Goal: Task Accomplishment & Management: Complete application form

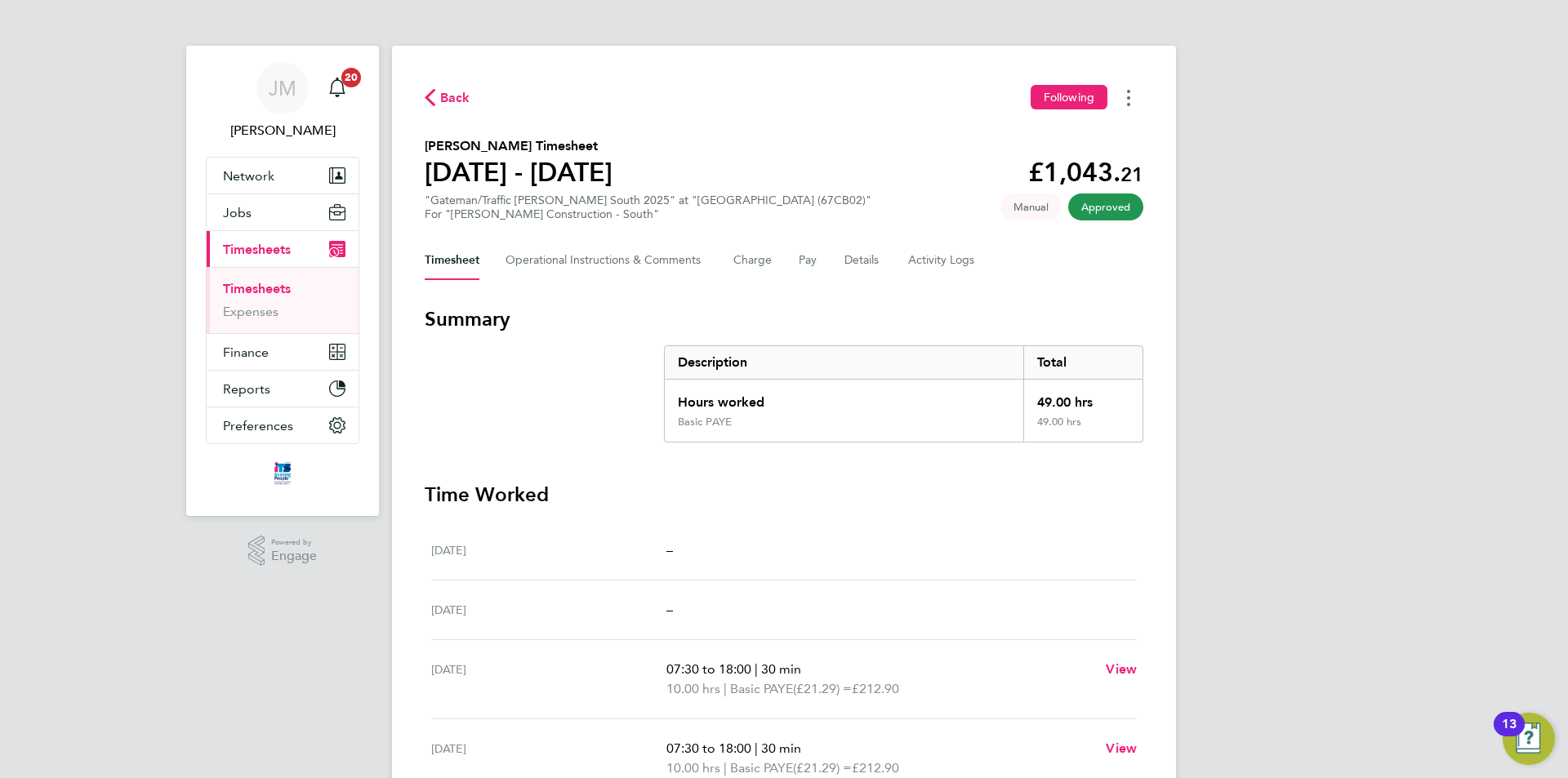
click at [1133, 96] on button "Timesheets Menu" at bounding box center [1127, 97] width 29 height 25
click at [1074, 136] on link "Download timesheet" at bounding box center [1045, 133] width 196 height 33
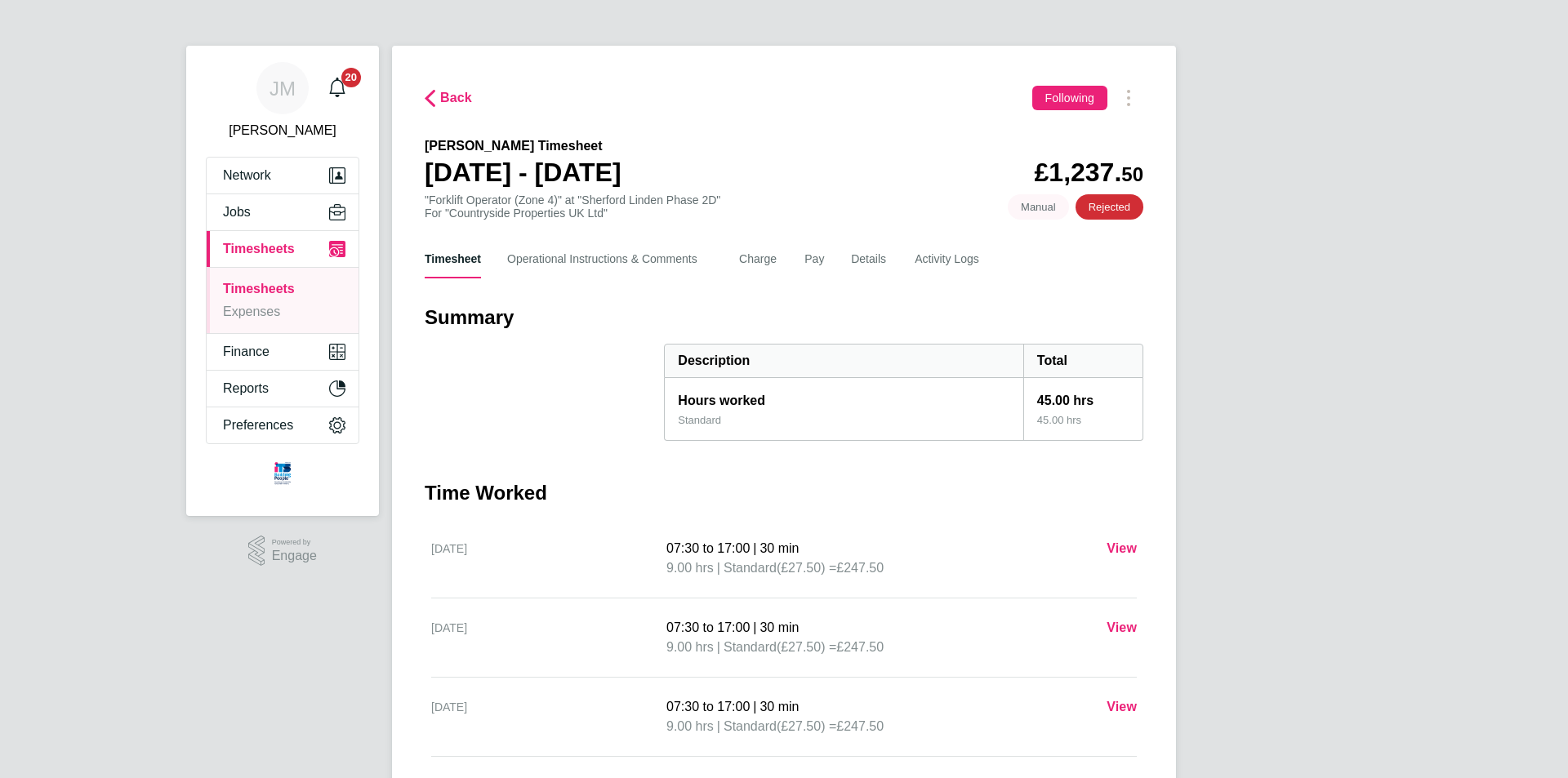
click at [270, 289] on link "Timesheets" at bounding box center [259, 288] width 72 height 14
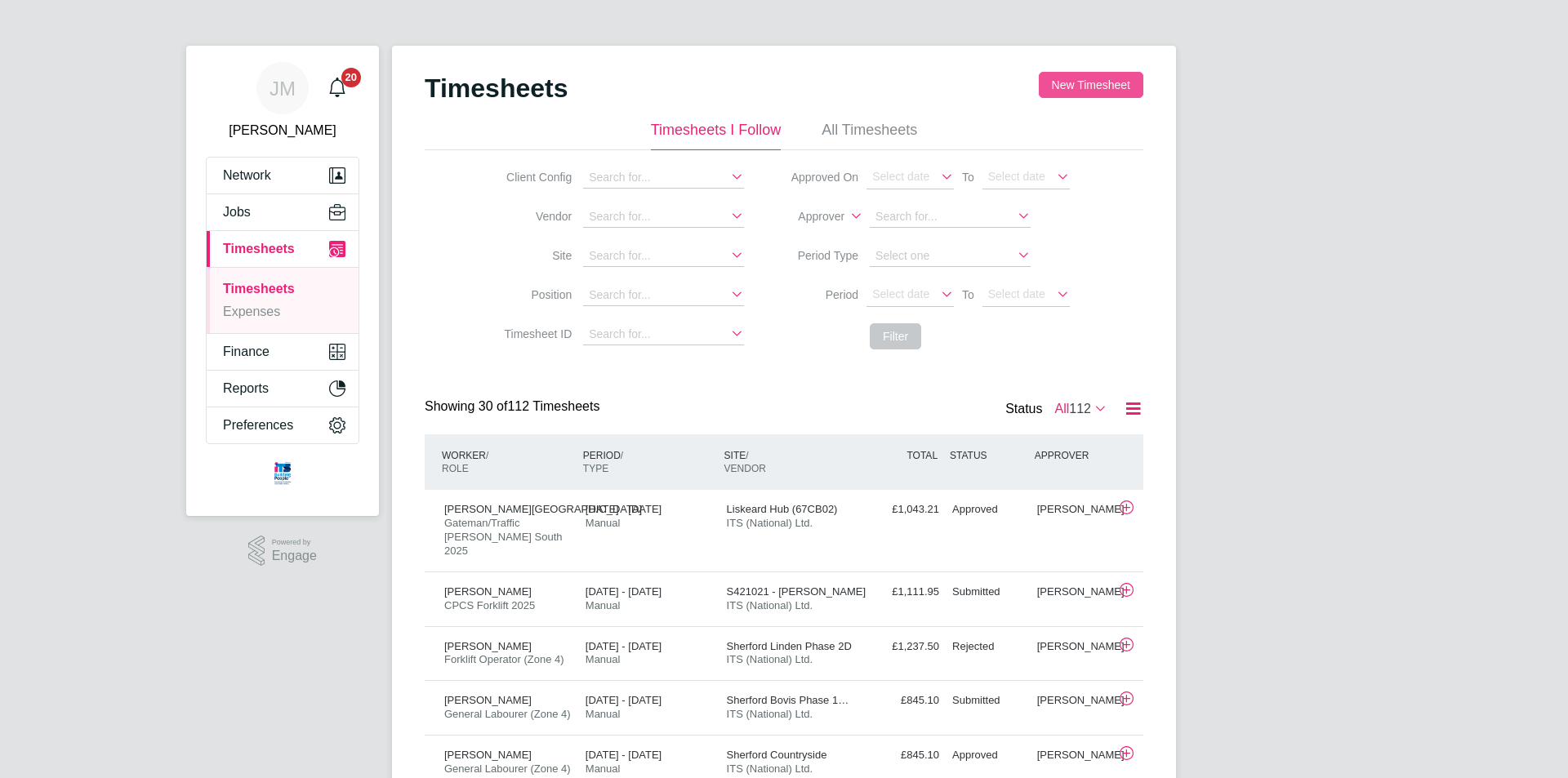
click at [1089, 88] on button "New Timesheet" at bounding box center [1091, 85] width 105 height 26
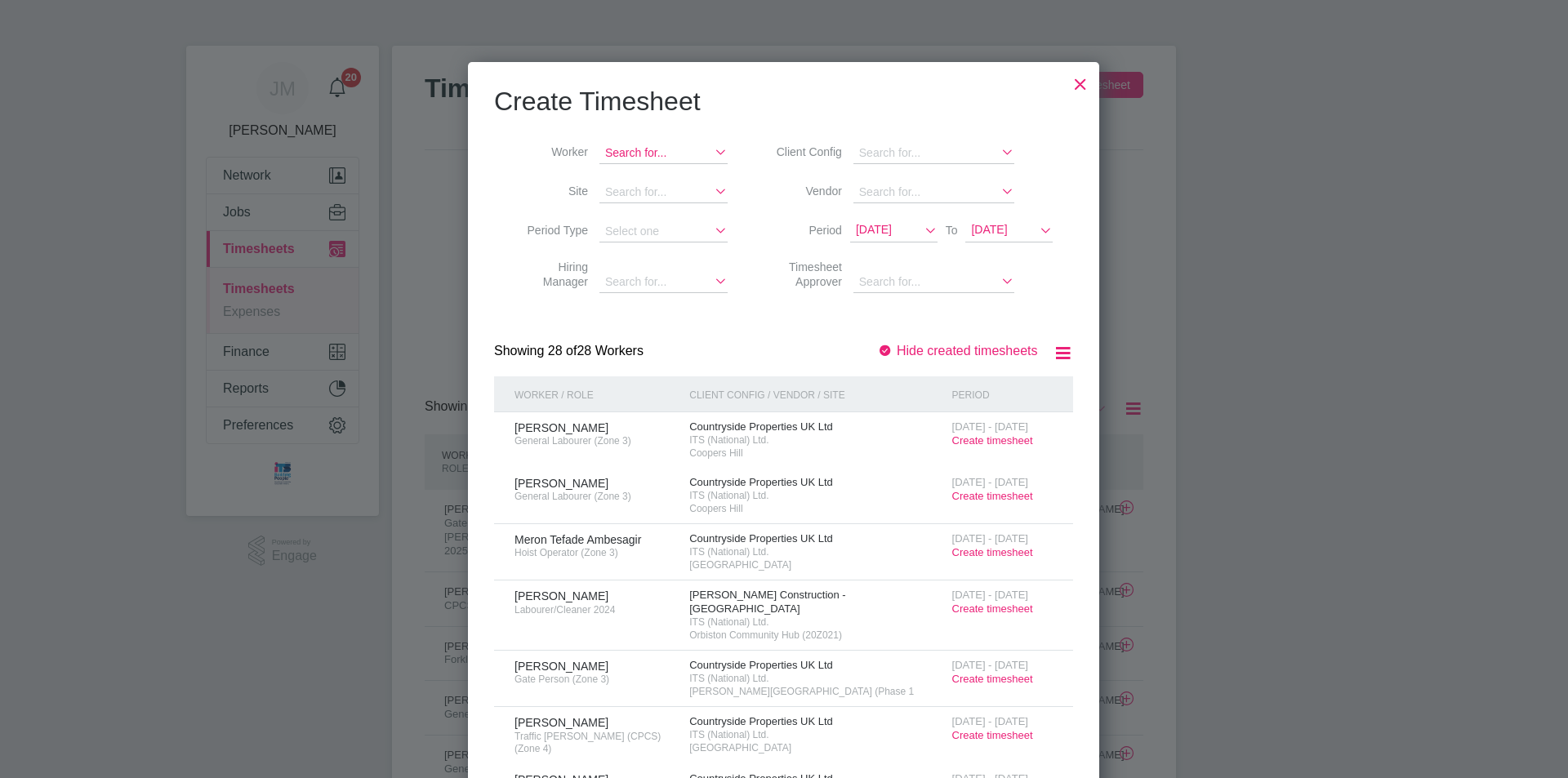
click at [675, 160] on input at bounding box center [663, 153] width 128 height 21
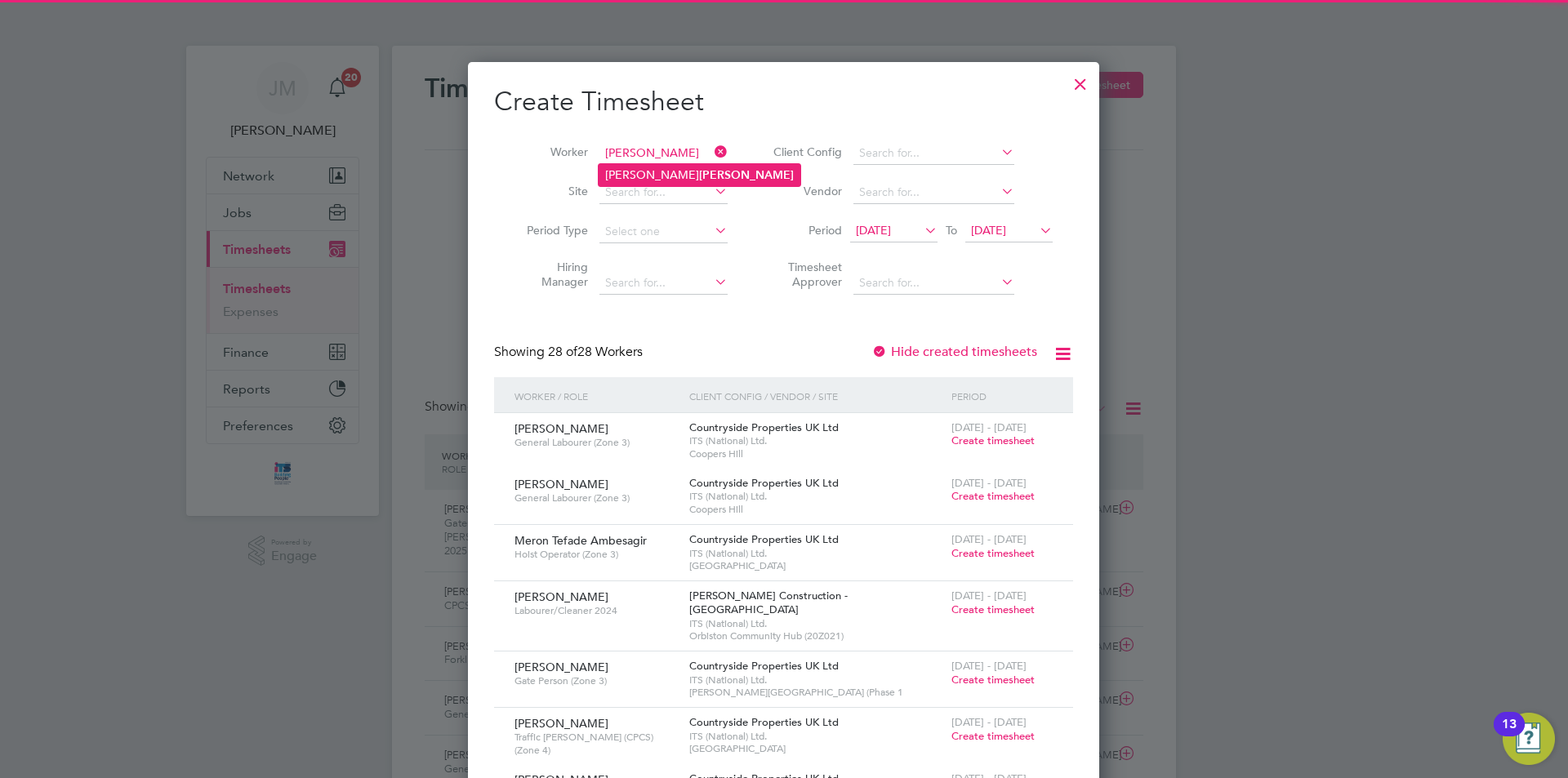
click at [673, 169] on li "Tim Fisk" at bounding box center [699, 175] width 202 height 22
type input "Tim Fisk"
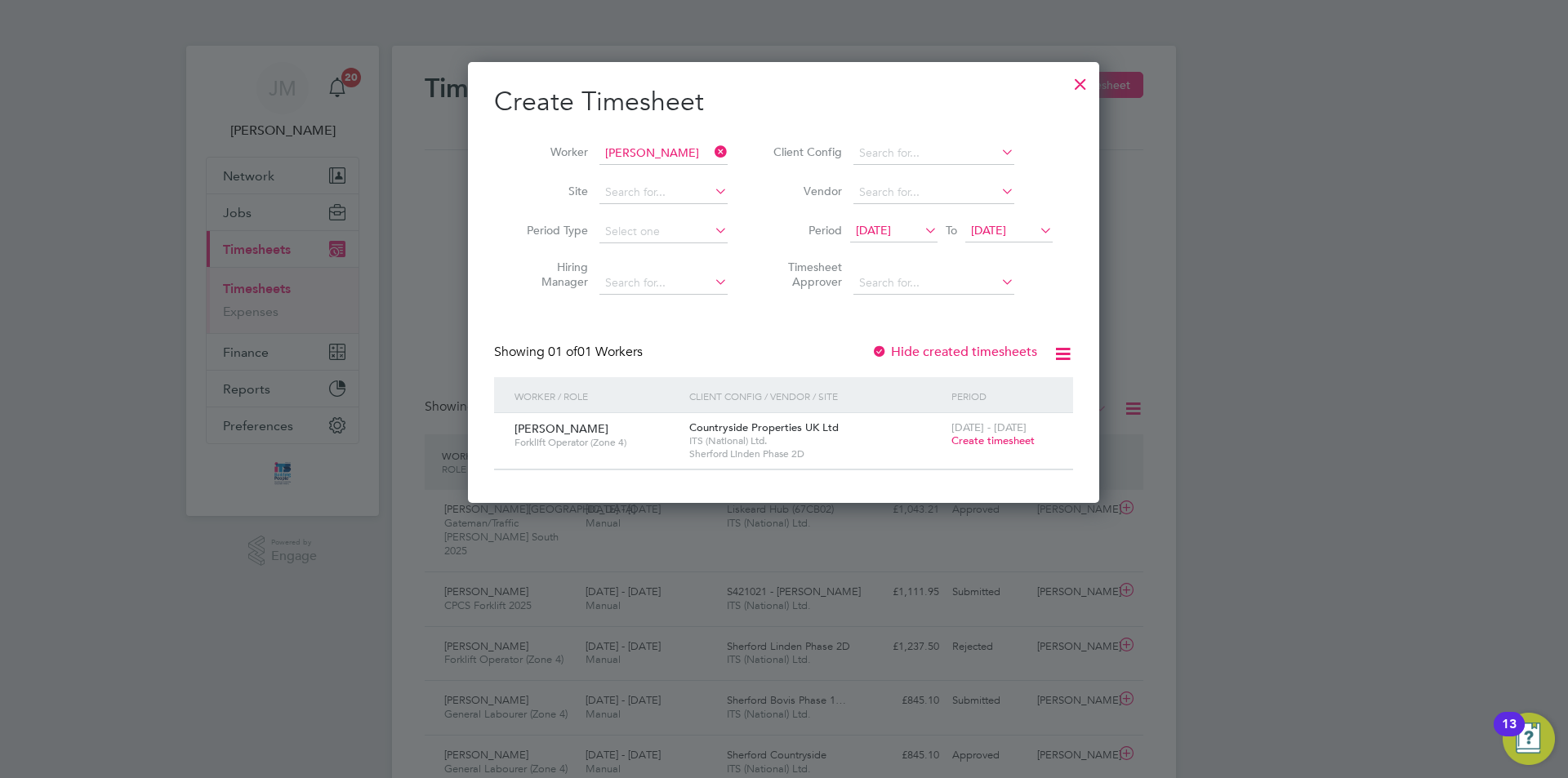
click at [1218, 453] on div at bounding box center [784, 389] width 1568 height 778
click at [976, 443] on span "Create timesheet" at bounding box center [992, 440] width 83 height 14
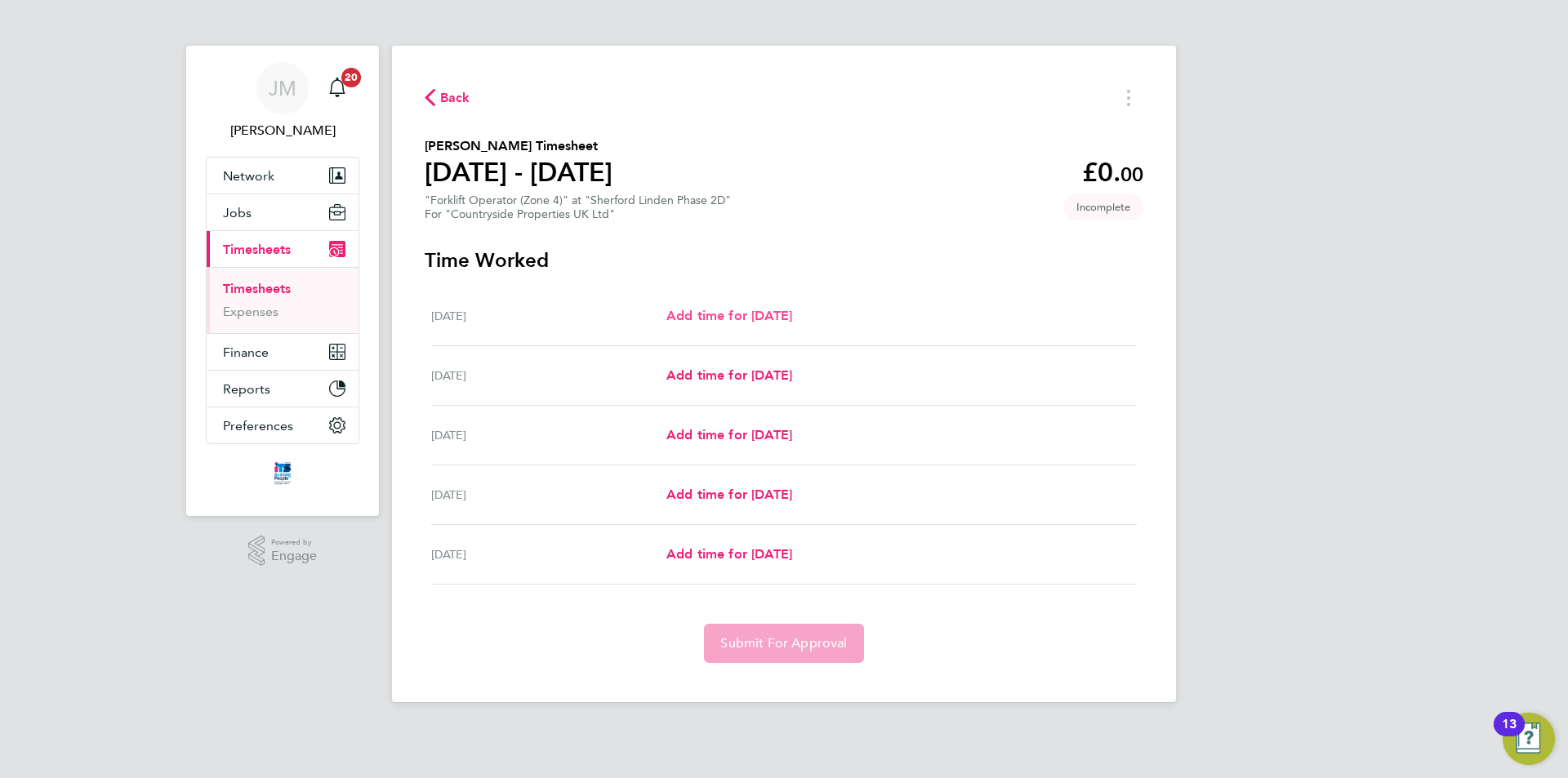
click at [733, 310] on span "Add time for Mon 18 Aug" at bounding box center [729, 315] width 126 height 16
select select "30"
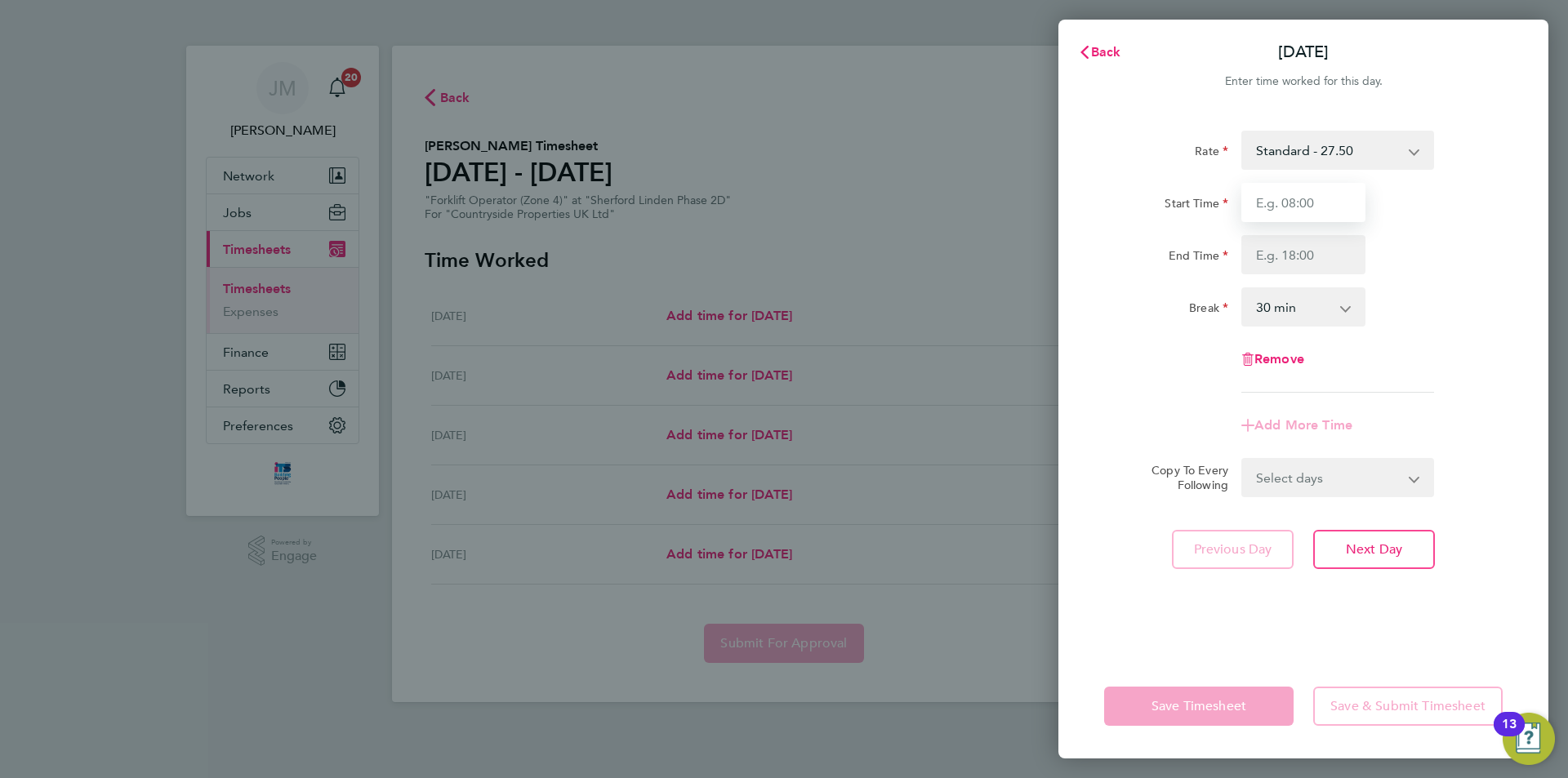
click at [1320, 200] on input "Start Time" at bounding box center [1303, 202] width 124 height 39
type input "07:30"
click at [1337, 256] on input "End Time" at bounding box center [1303, 255] width 124 height 39
type input "16:30"
click at [1440, 316] on div "Break 0 min 15 min 30 min 45 min 60 min 75 min 90 min" at bounding box center [1303, 307] width 412 height 39
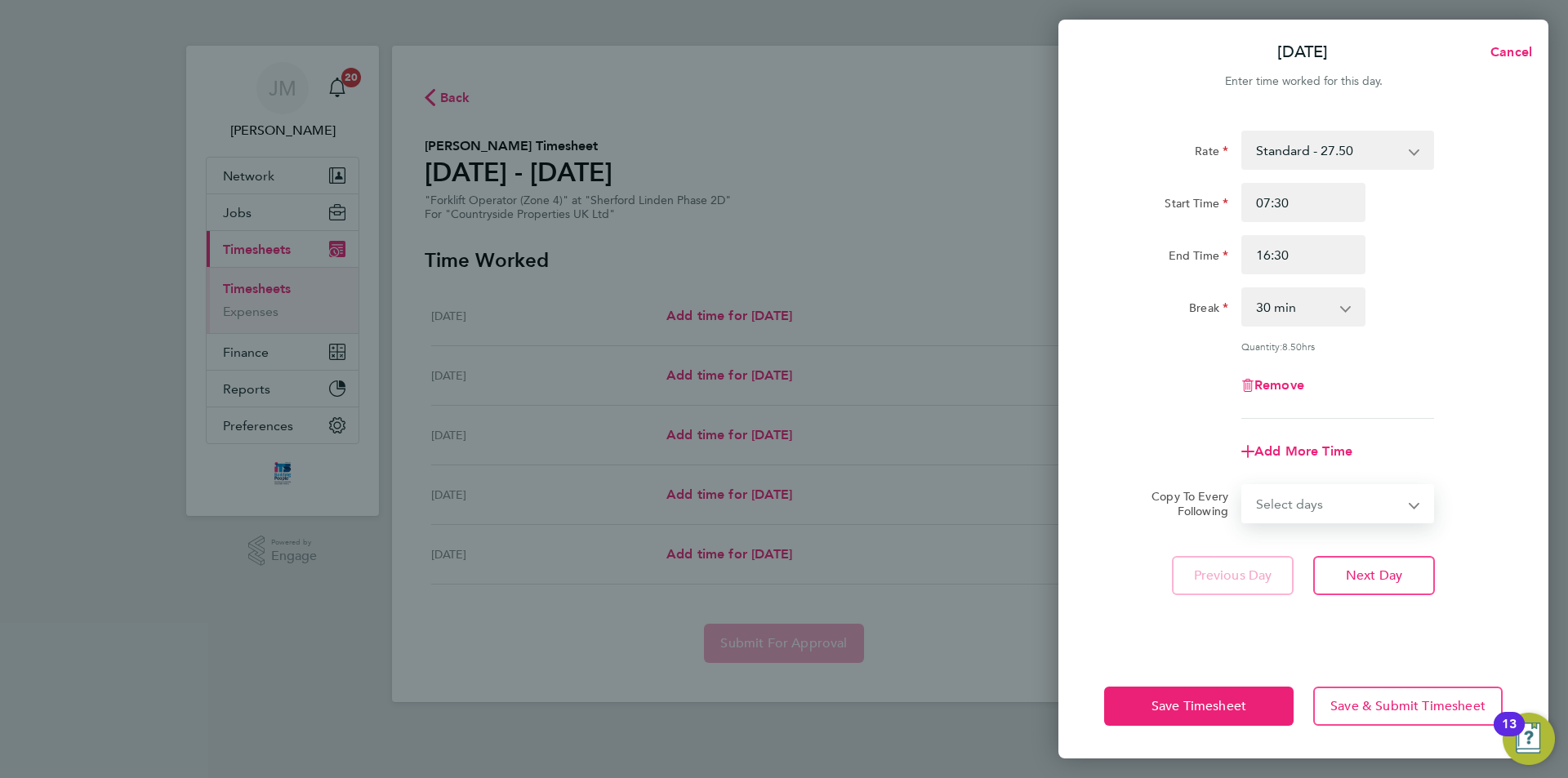
click at [1340, 502] on select "Select days Day Tuesday Wednesday Thursday Friday" at bounding box center [1329, 504] width 172 height 35
select select "DAY"
click at [1243, 486] on select "Select days Day Tuesday Wednesday Thursday Friday" at bounding box center [1329, 504] width 172 height 35
select select "2025-08-22"
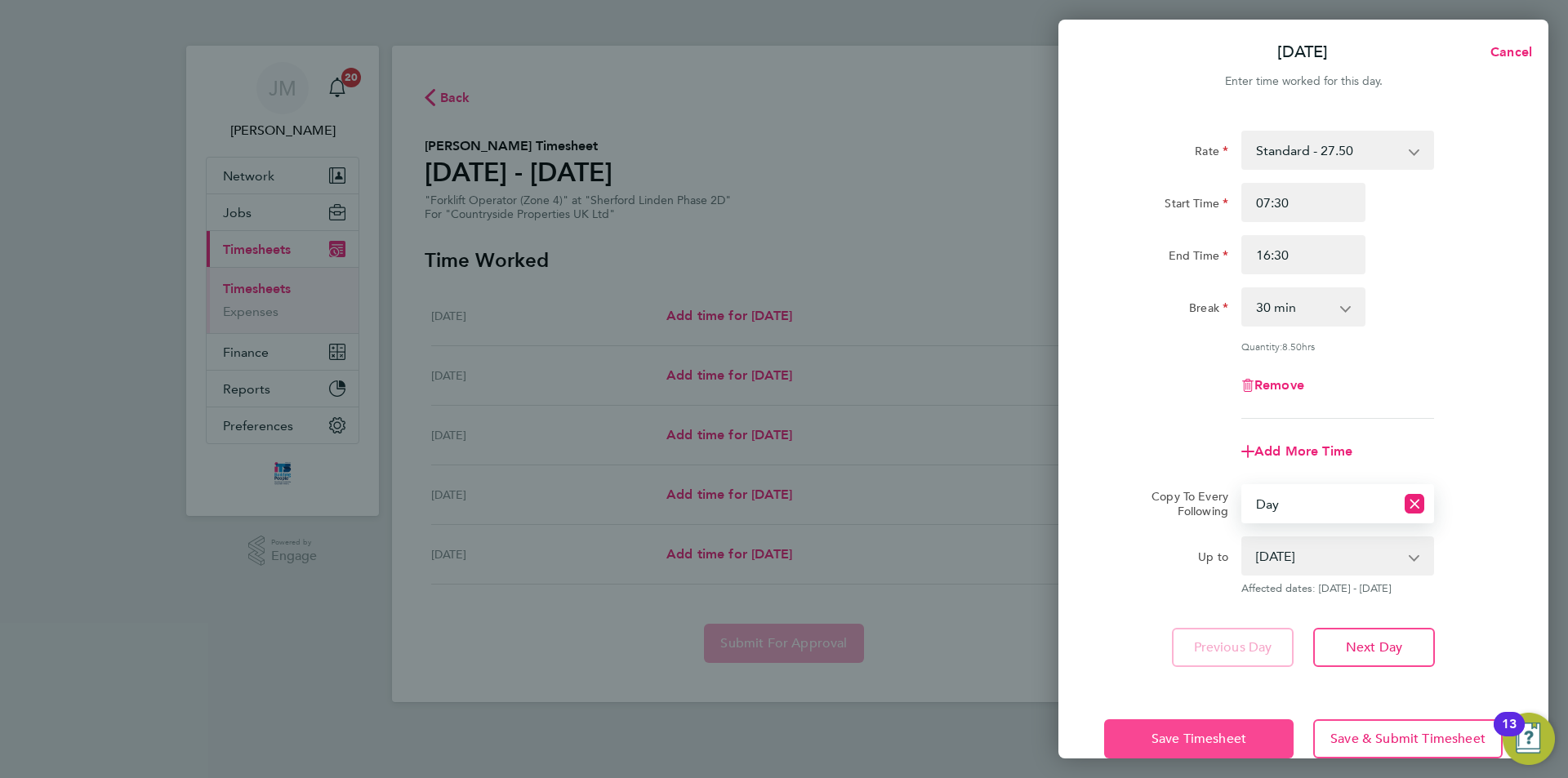
click at [1223, 730] on span "Save Timesheet" at bounding box center [1198, 738] width 94 height 16
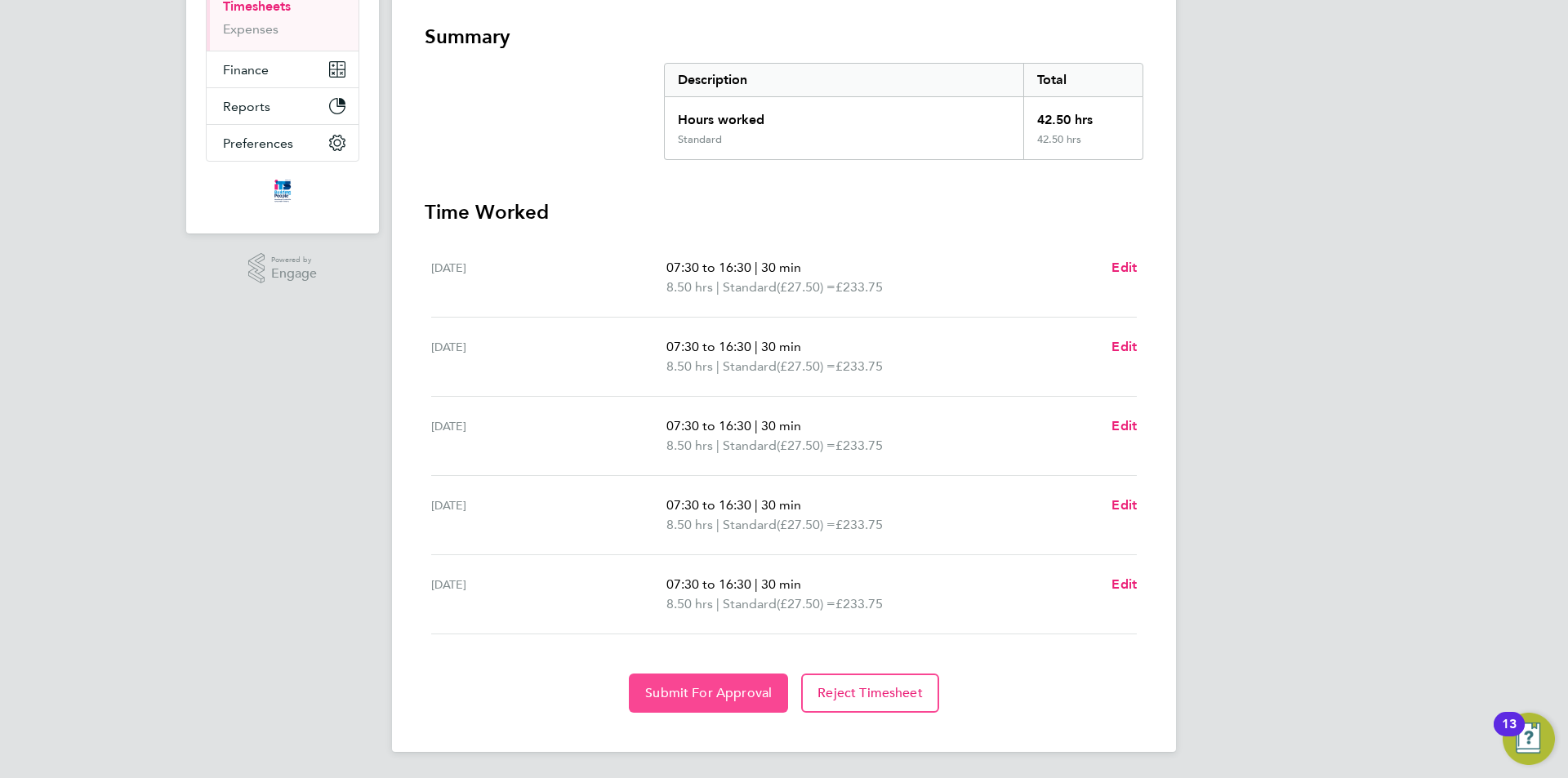
click at [730, 692] on span "Submit For Approval" at bounding box center [708, 692] width 127 height 16
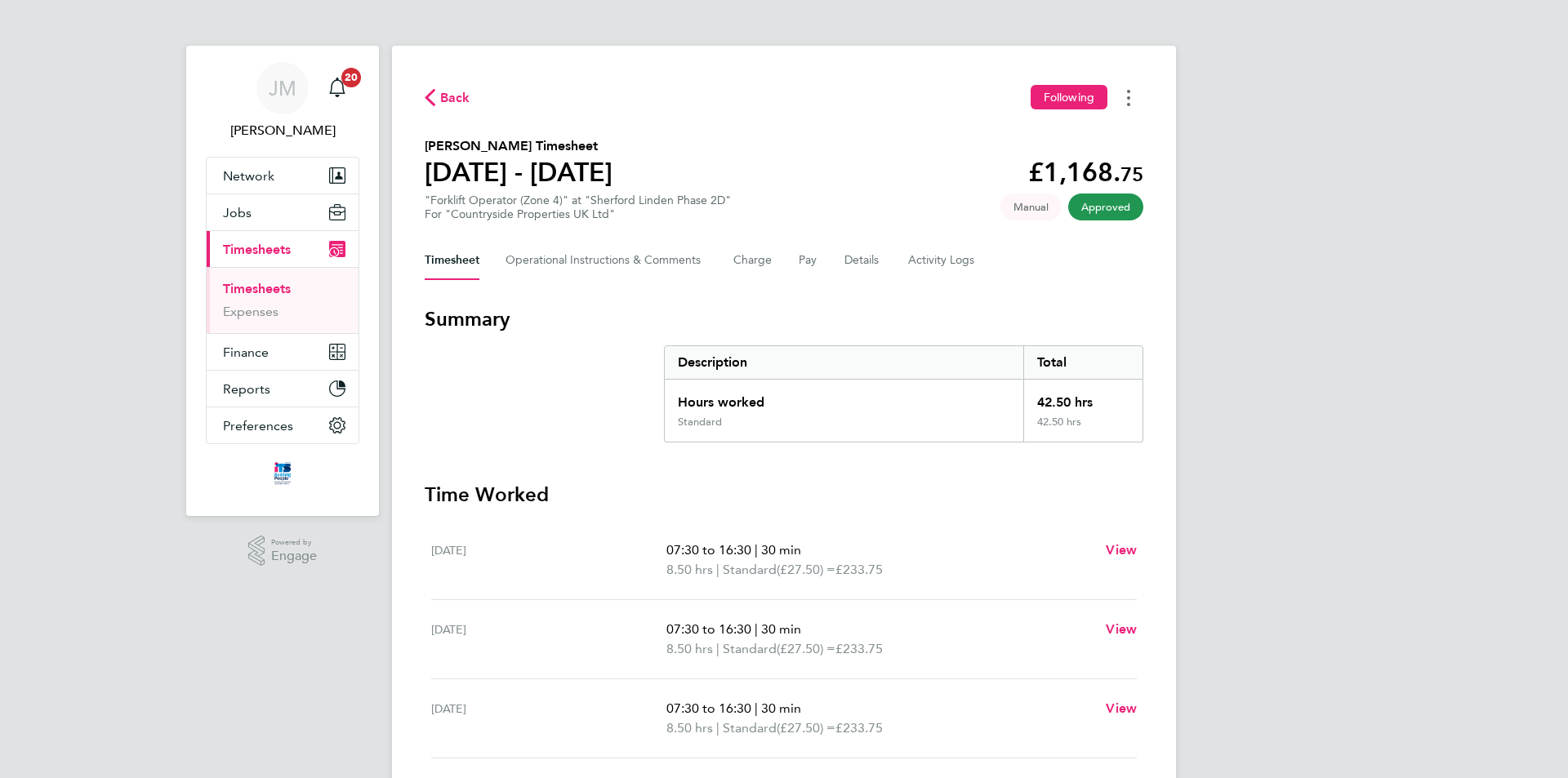
click at [1135, 99] on button "Timesheets Menu" at bounding box center [1127, 97] width 29 height 25
click at [1045, 135] on link "Download timesheet" at bounding box center [1045, 133] width 196 height 33
